Goal: Find specific page/section: Find specific page/section

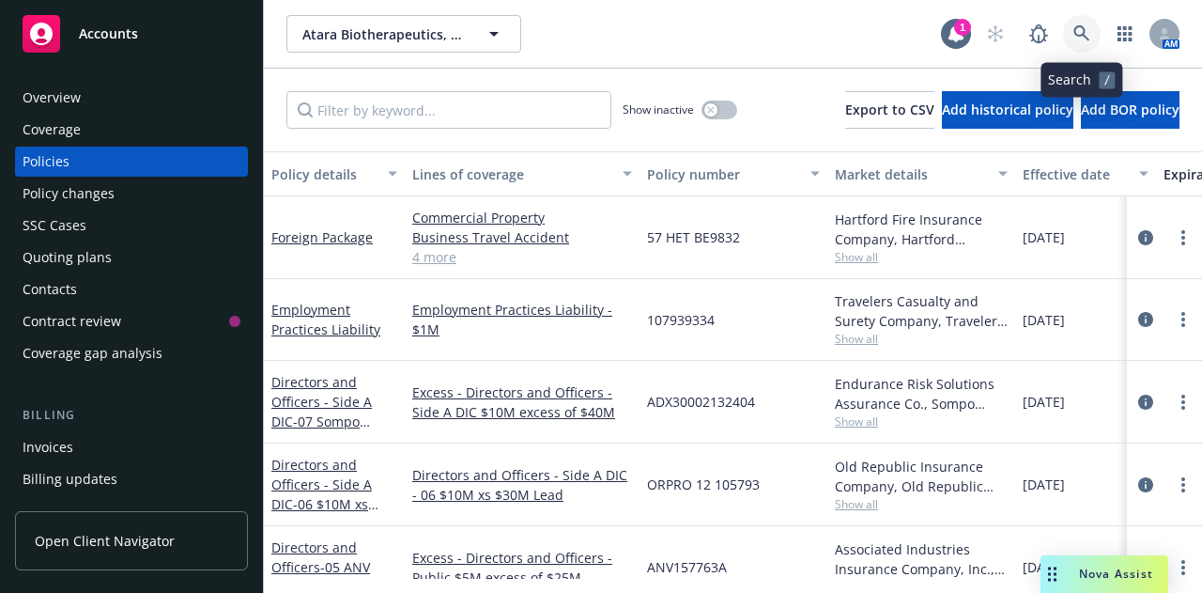
click at [1087, 35] on icon at bounding box center [1081, 33] width 17 height 17
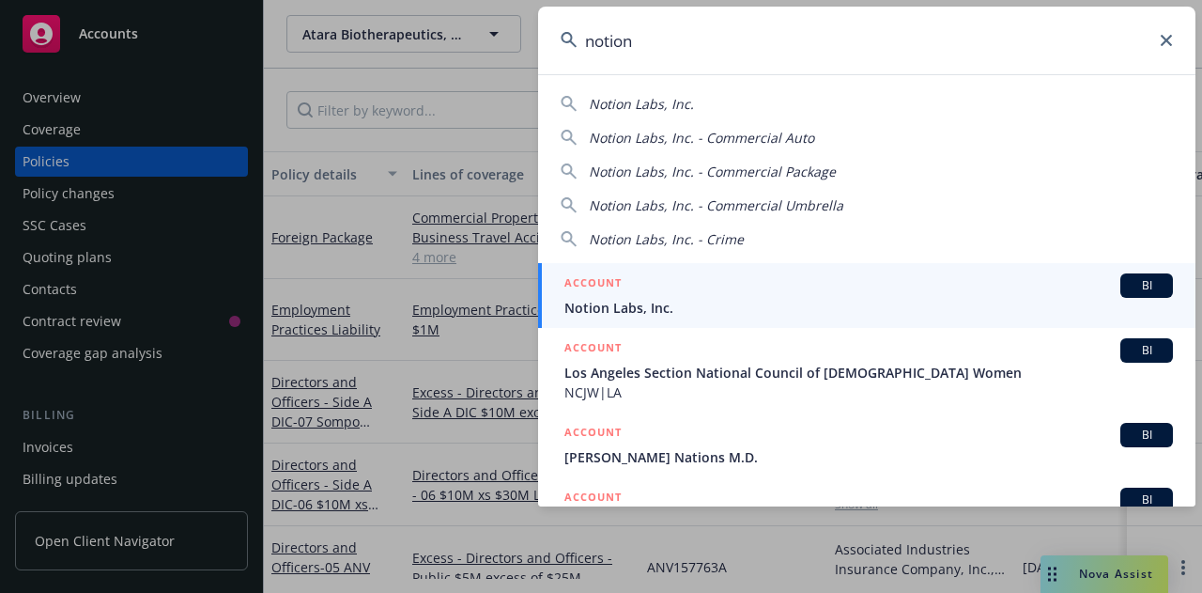
type input "notion"
click at [658, 285] on div "ACCOUNT BI" at bounding box center [868, 285] width 609 height 24
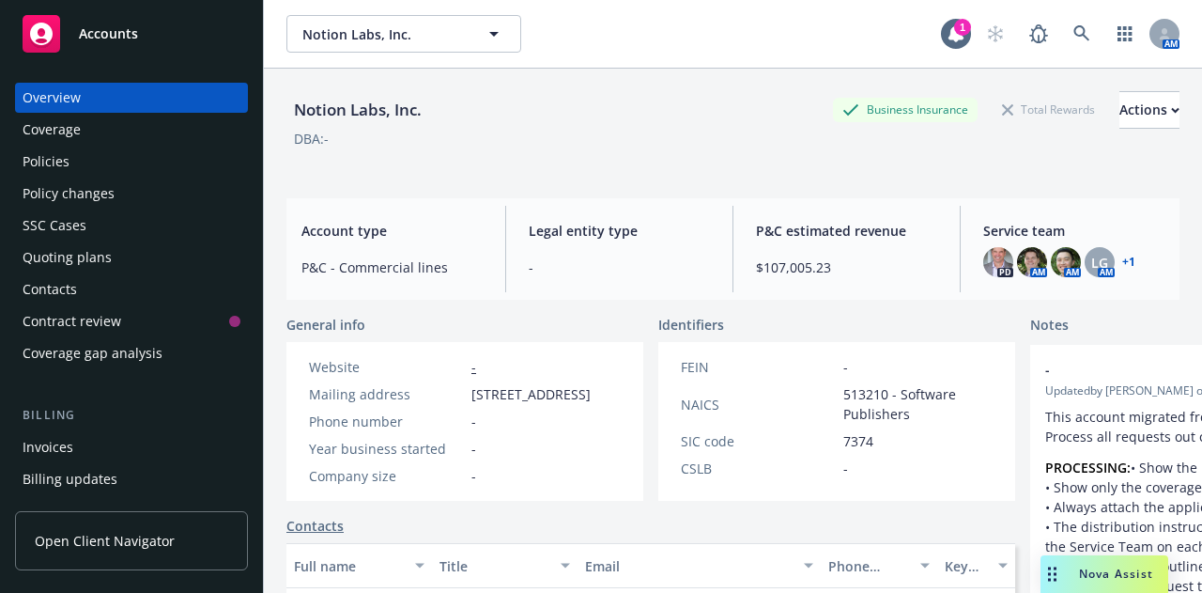
click at [92, 167] on div "Policies" at bounding box center [132, 161] width 218 height 30
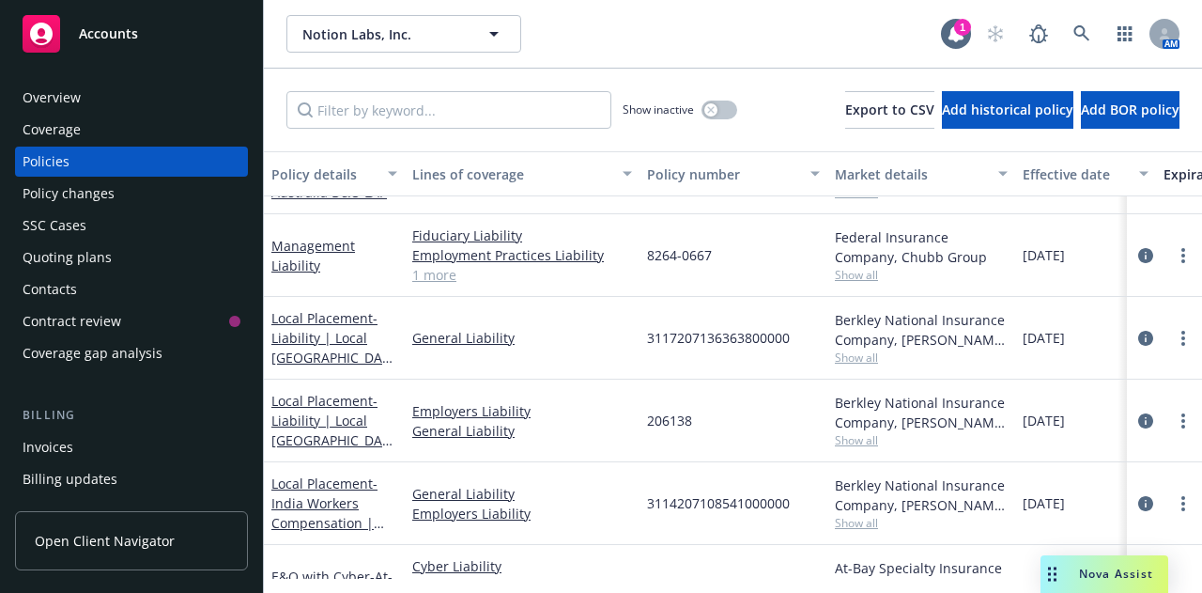
scroll to position [599, 0]
click at [301, 246] on link "Management Liability" at bounding box center [313, 255] width 84 height 38
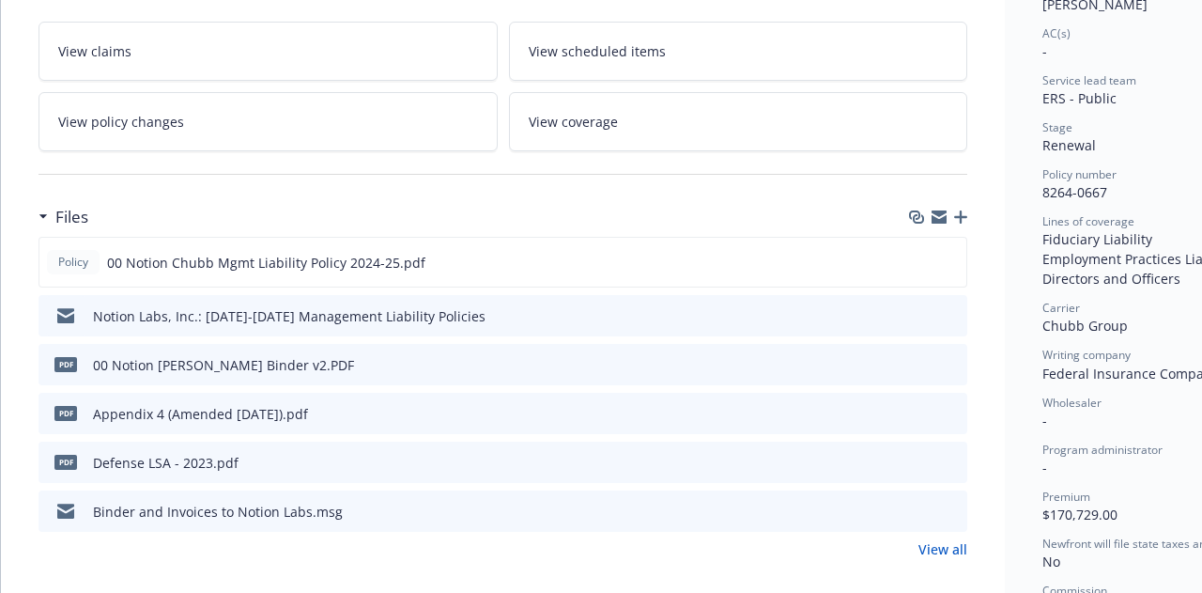
scroll to position [318, 0]
click at [952, 258] on icon "preview file" at bounding box center [948, 260] width 17 height 13
